Goal: Transaction & Acquisition: Obtain resource

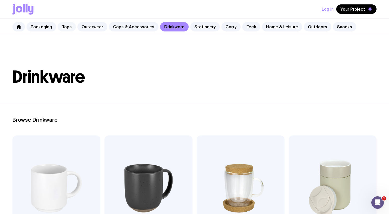
click at [66, 27] on link "Tops" at bounding box center [67, 26] width 18 height 9
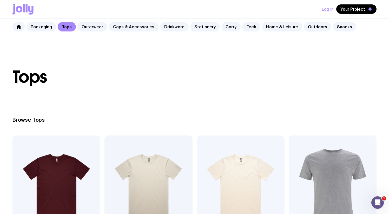
click at [94, 34] on div "Packaging Tops Outerwear Caps & Accessories Drinkware Stationery Carry Tech Hom…" at bounding box center [194, 26] width 389 height 17
click at [90, 28] on link "Outerwear" at bounding box center [92, 26] width 30 height 9
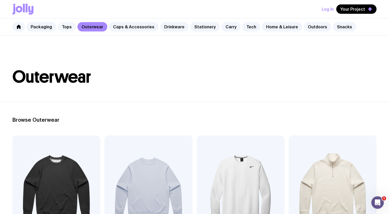
click at [65, 27] on link "Tops" at bounding box center [67, 26] width 18 height 9
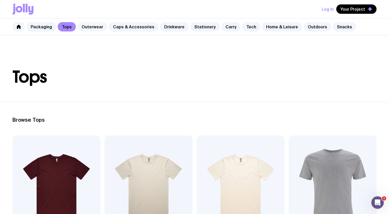
click at [86, 27] on link "Outerwear" at bounding box center [92, 26] width 30 height 9
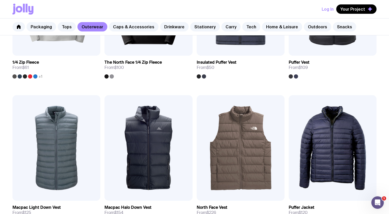
scroll to position [341, 0]
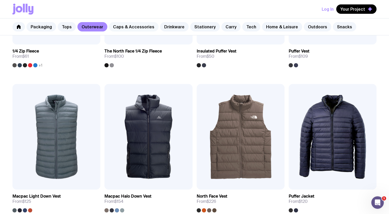
click at [120, 28] on link "Caps & Accessories" at bounding box center [134, 26] width 50 height 9
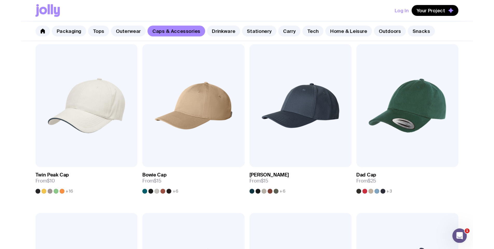
scroll to position [112, 0]
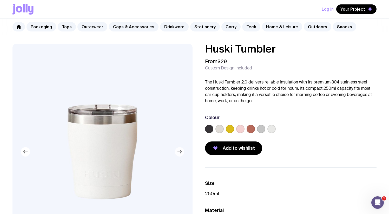
click at [180, 152] on icon "button" at bounding box center [180, 151] width 1 height 3
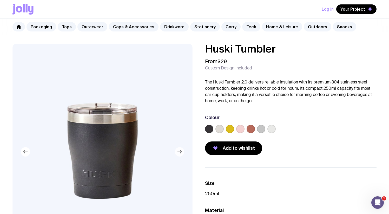
click at [180, 152] on icon "button" at bounding box center [180, 151] width 1 height 3
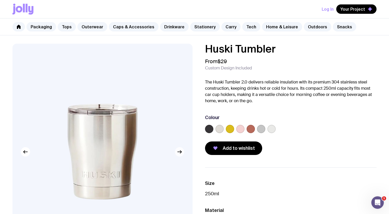
click at [180, 152] on icon "button" at bounding box center [180, 151] width 1 height 3
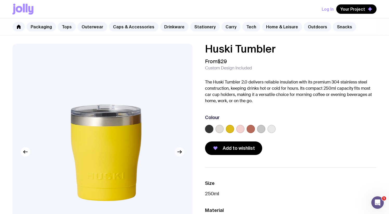
click at [180, 152] on icon "button" at bounding box center [180, 151] width 1 height 3
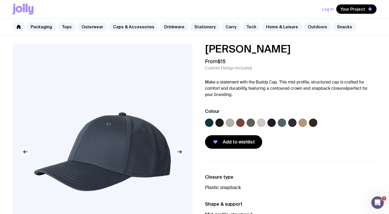
click at [183, 152] on button "button" at bounding box center [179, 151] width 9 height 9
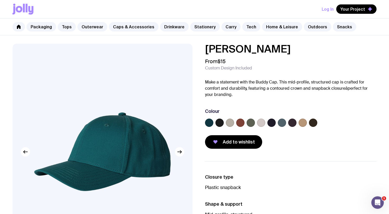
click at [263, 122] on label at bounding box center [261, 122] width 8 height 8
click at [0, 0] on input "radio" at bounding box center [0, 0] width 0 height 0
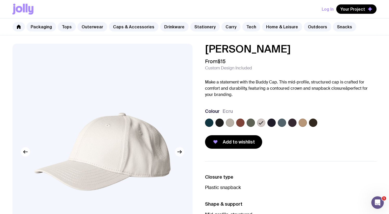
click at [179, 152] on icon "button" at bounding box center [179, 151] width 6 height 6
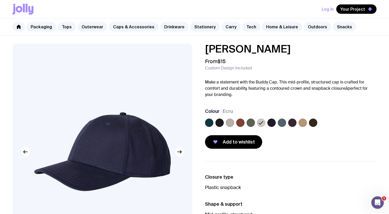
click at [179, 152] on icon "button" at bounding box center [179, 151] width 6 height 6
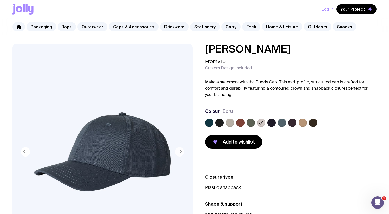
click at [179, 152] on icon "button" at bounding box center [179, 151] width 6 height 6
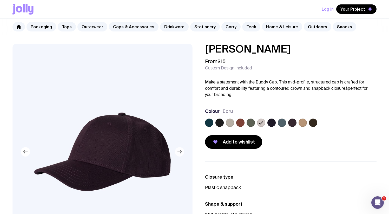
click at [179, 152] on icon "button" at bounding box center [179, 151] width 6 height 6
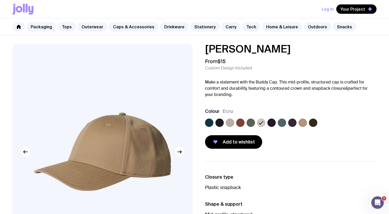
click at [270, 120] on label at bounding box center [271, 122] width 8 height 8
click at [0, 0] on input "radio" at bounding box center [0, 0] width 0 height 0
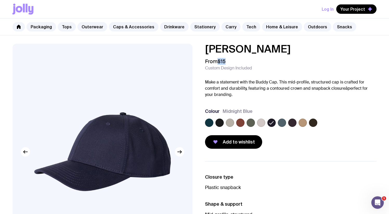
drag, startPoint x: 228, startPoint y: 59, endPoint x: 219, endPoint y: 60, distance: 8.6
click at [219, 60] on div "From $15 Custom Design Included" at bounding box center [291, 64] width 172 height 12
click at [265, 97] on p "Make a statement with the Buddy Cap. This mid-profile, structured cap is crafte…" at bounding box center [291, 88] width 172 height 19
click at [25, 6] on icon at bounding box center [22, 9] width 21 height 11
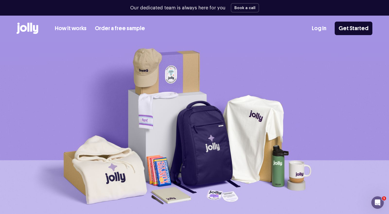
click at [131, 29] on link "Order a free sample" at bounding box center [120, 28] width 50 height 9
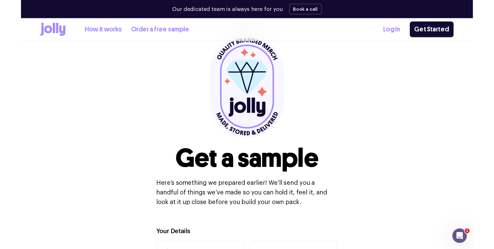
scroll to position [25, 0]
